Goal: Task Accomplishment & Management: Manage account settings

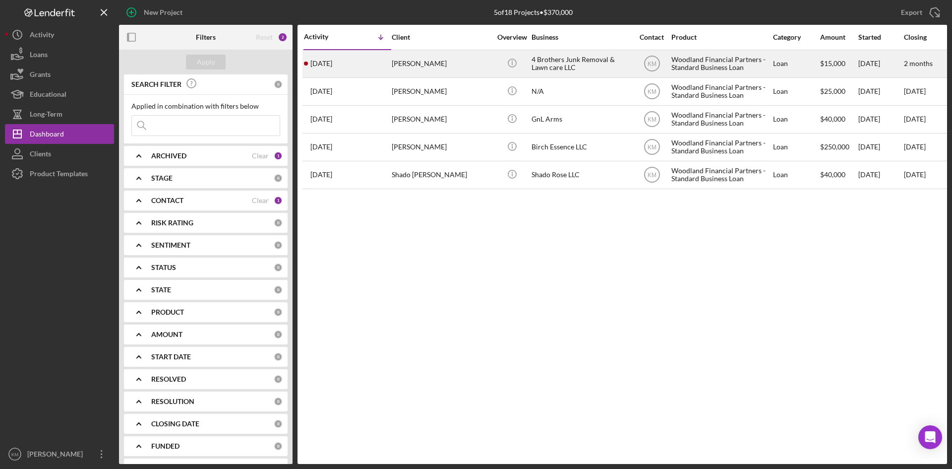
click at [432, 67] on div "[PERSON_NAME]" at bounding box center [441, 64] width 99 height 26
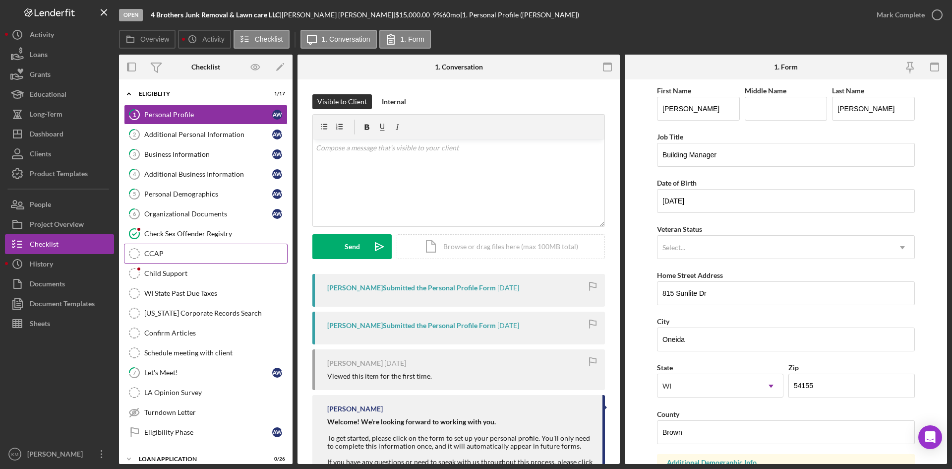
click at [204, 253] on div "CCAP" at bounding box center [215, 253] width 143 height 8
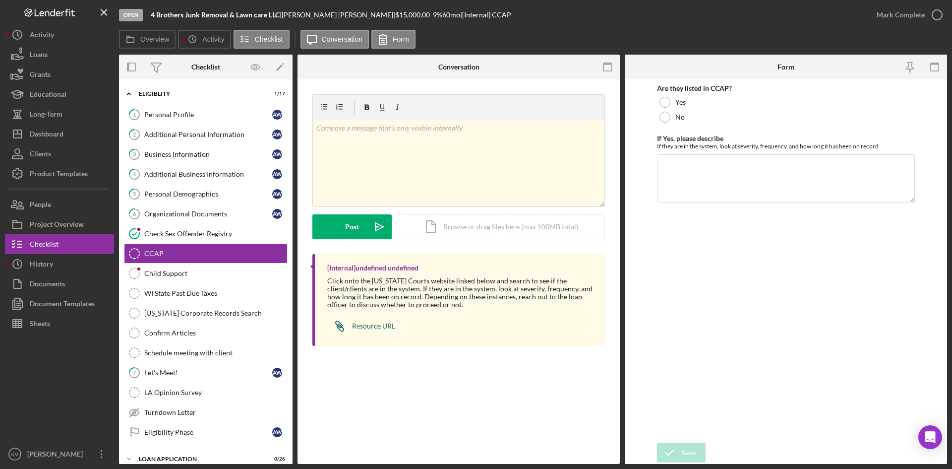
click at [375, 328] on div "Resource URL" at bounding box center [373, 326] width 43 height 8
click at [200, 226] on link "Check Sex Offender Registry Check Sex Offender Registry" at bounding box center [206, 234] width 164 height 20
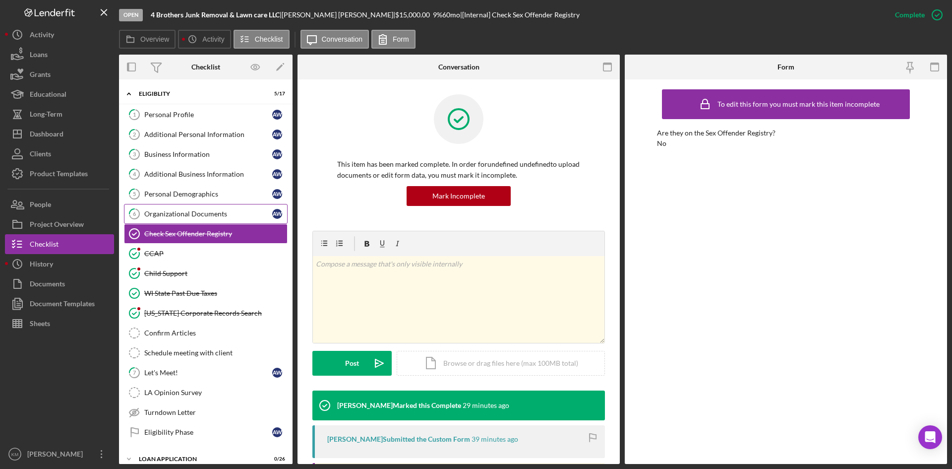
click at [192, 211] on div "Organizational Documents" at bounding box center [208, 214] width 128 height 8
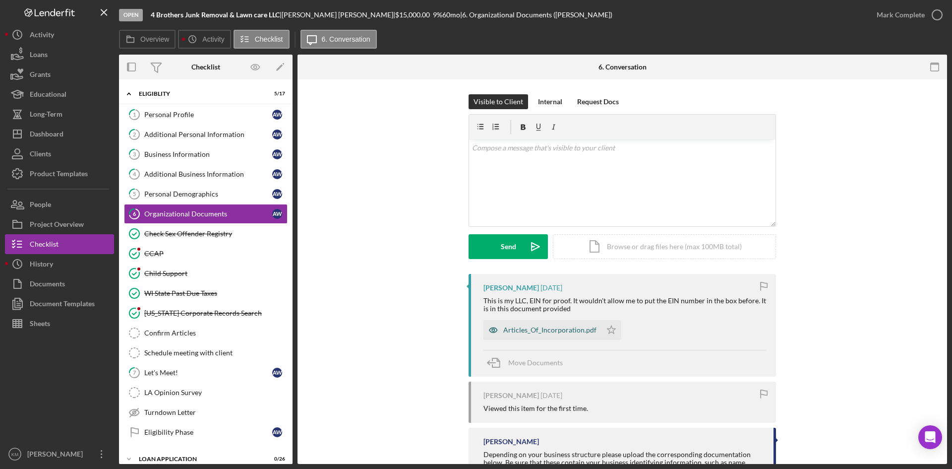
click at [542, 323] on div "Articles_Of_Incorporation.pdf" at bounding box center [543, 330] width 118 height 20
